Goal: Information Seeking & Learning: Learn about a topic

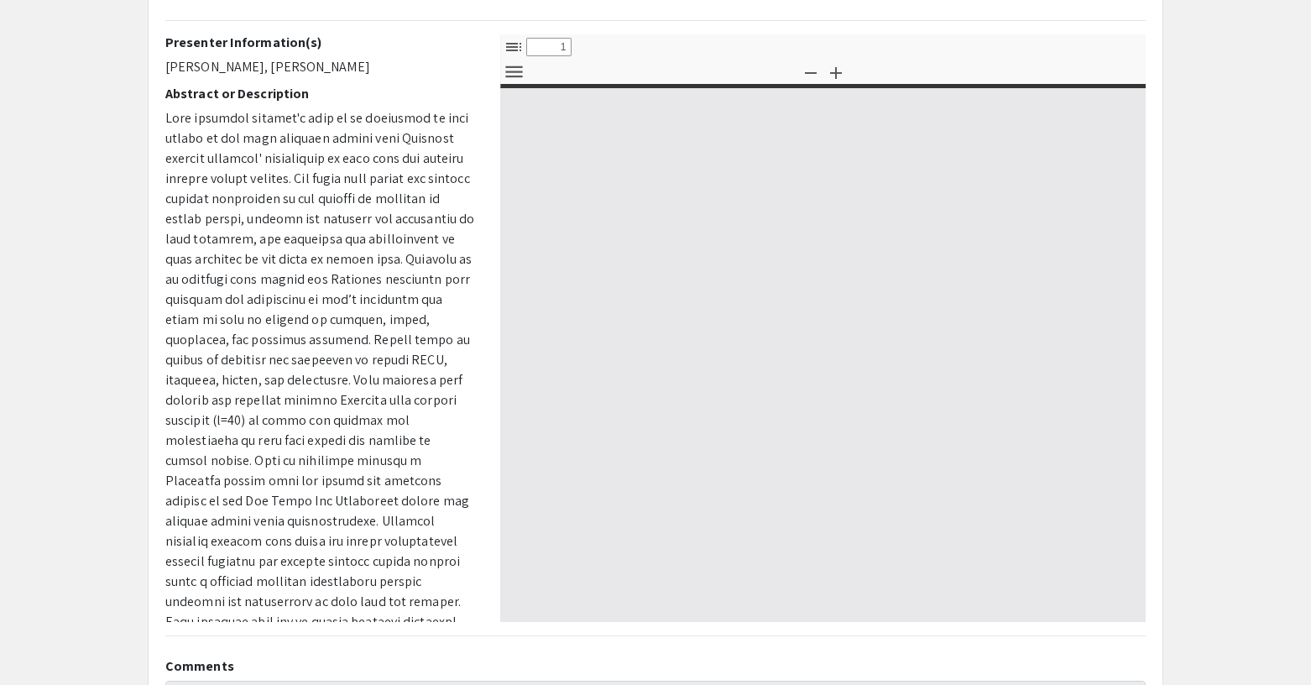
select select "custom"
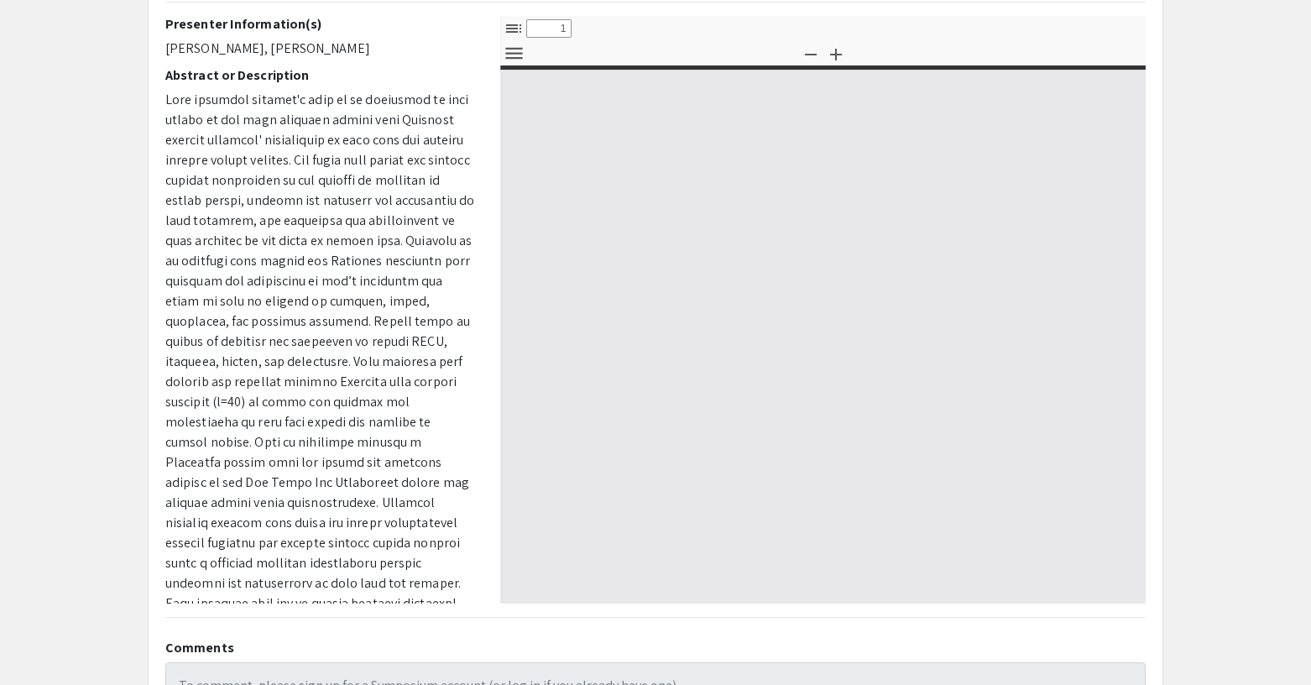
scroll to position [292, 0]
type input "0"
select select "custom"
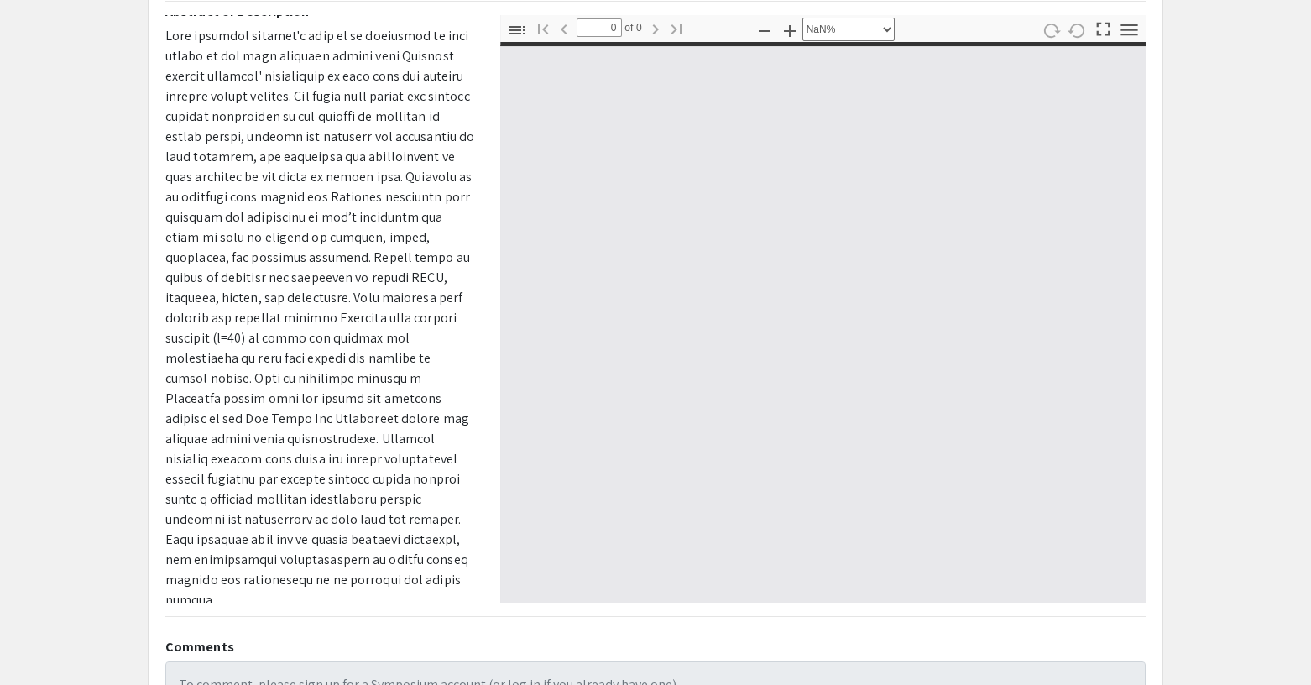
scroll to position [115, 0]
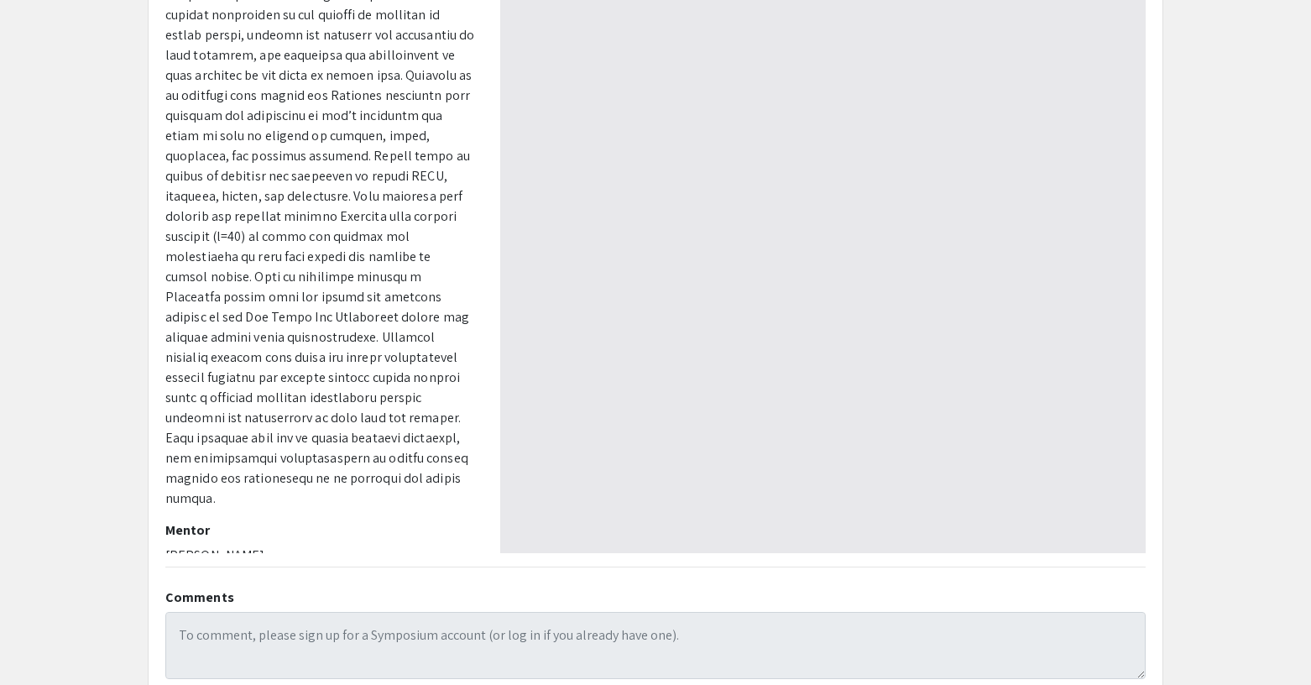
type input "1"
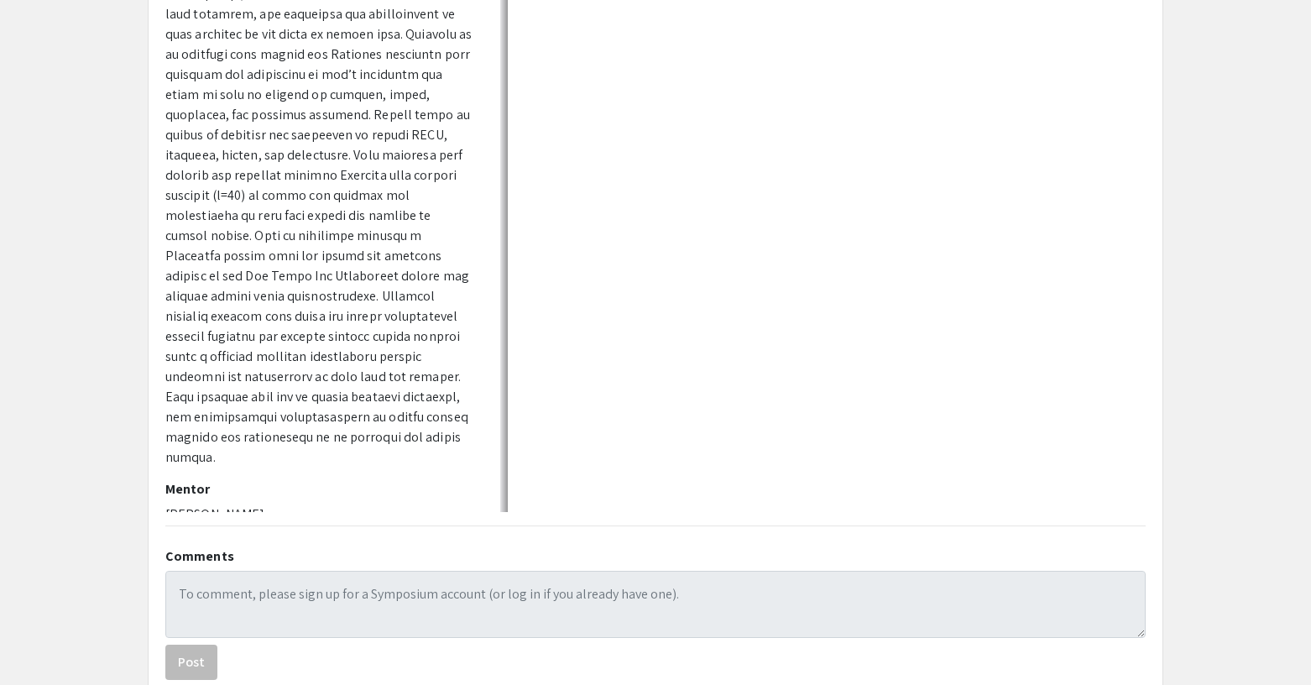
scroll to position [395, 0]
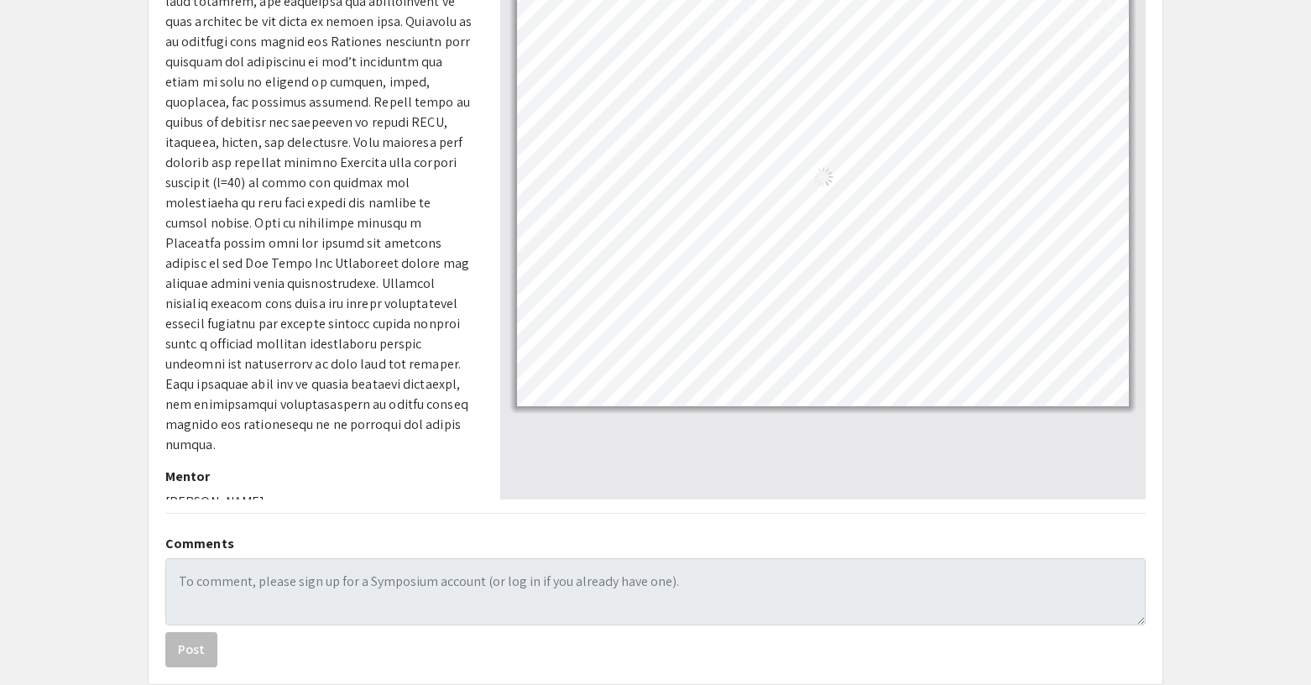
select select "auto"
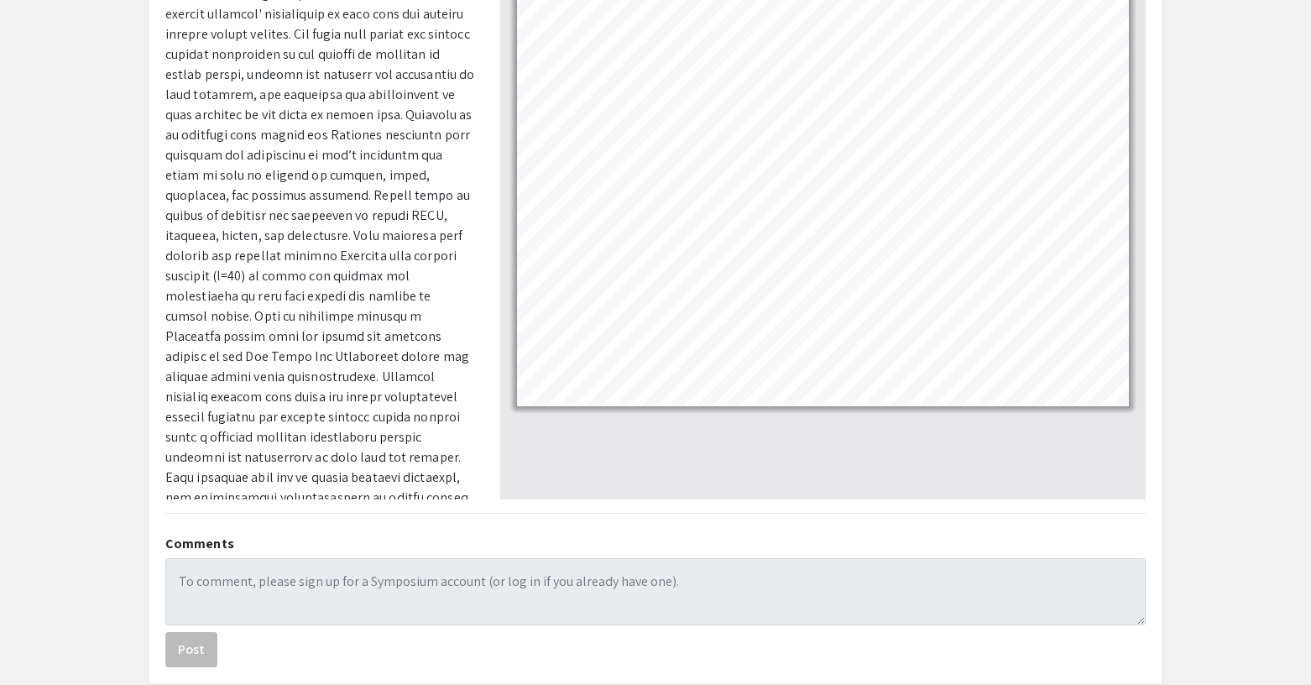
scroll to position [0, 0]
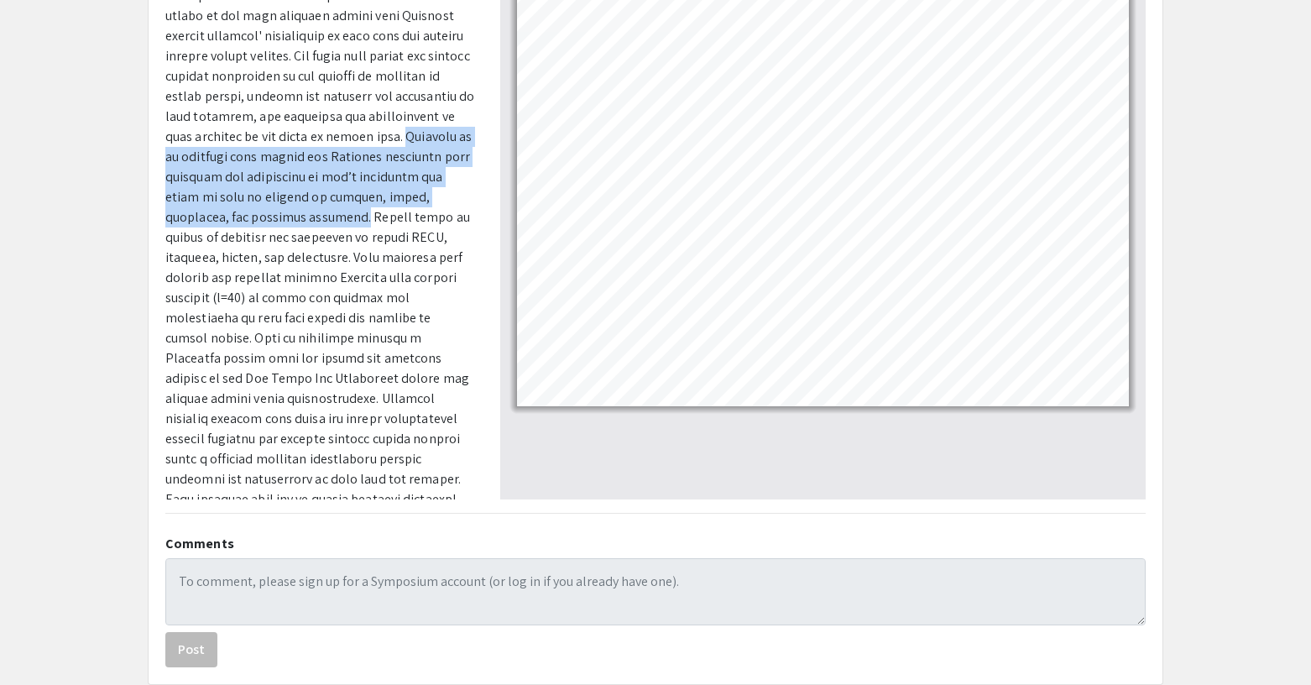
drag, startPoint x: 406, startPoint y: 221, endPoint x: 148, endPoint y: 151, distance: 267.8
click at [147, 151] on div "MACHISMO: THE IMPACT IT HAS ON [DEMOGRAPHIC_DATA][PERSON_NAME][DEMOGRAPHIC_DATA…" at bounding box center [655, 195] width 1041 height 980
copy span "[DEMOGRAPHIC_DATA] is an ideology held within the [DEMOGRAPHIC_DATA] community …"
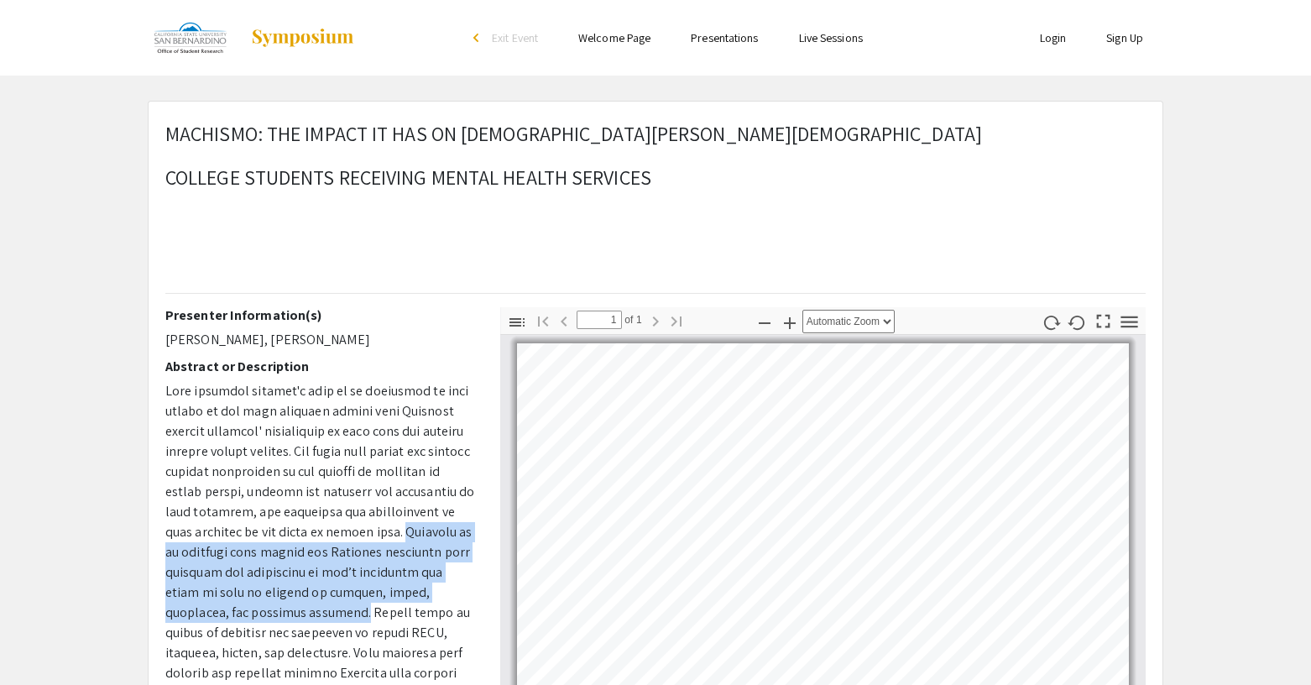
drag, startPoint x: 336, startPoint y: 341, endPoint x: 149, endPoint y: 340, distance: 186.4
click at [149, 340] on div "MACHISMO: THE IMPACT IT HAS ON [DEMOGRAPHIC_DATA][PERSON_NAME][DEMOGRAPHIC_DATA…" at bounding box center [656, 591] width 1014 height 978
copy p "[PERSON_NAME], [PERSON_NAME]"
click at [365, 357] on div "Presenter Information(s) [PERSON_NAME], [PERSON_NAME] Abstract or Description M…" at bounding box center [320, 601] width 310 height 588
